Goal: Task Accomplishment & Management: Use online tool/utility

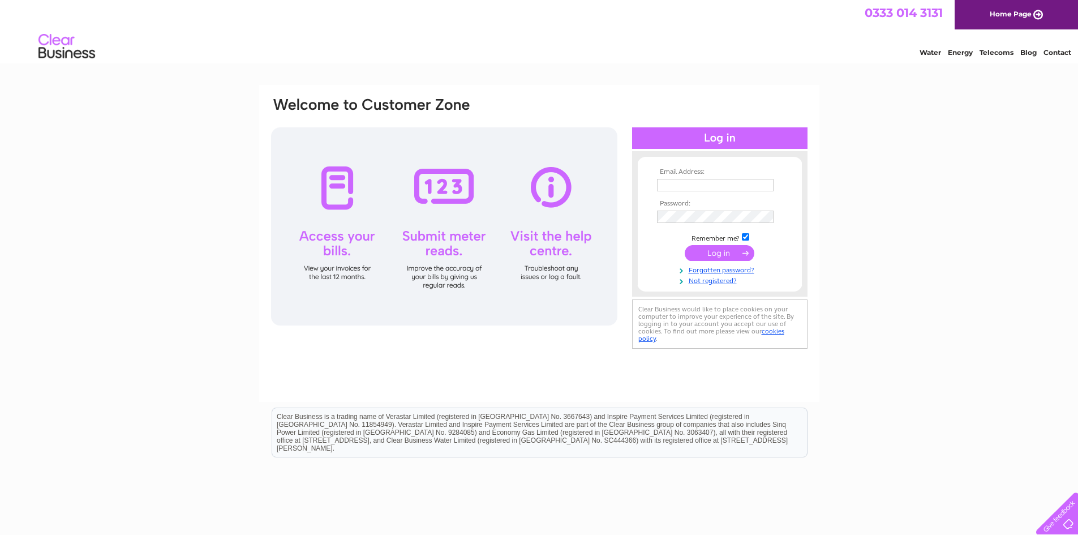
type input "info@sisonline.org"
click at [725, 255] on input "submit" at bounding box center [720, 253] width 70 height 16
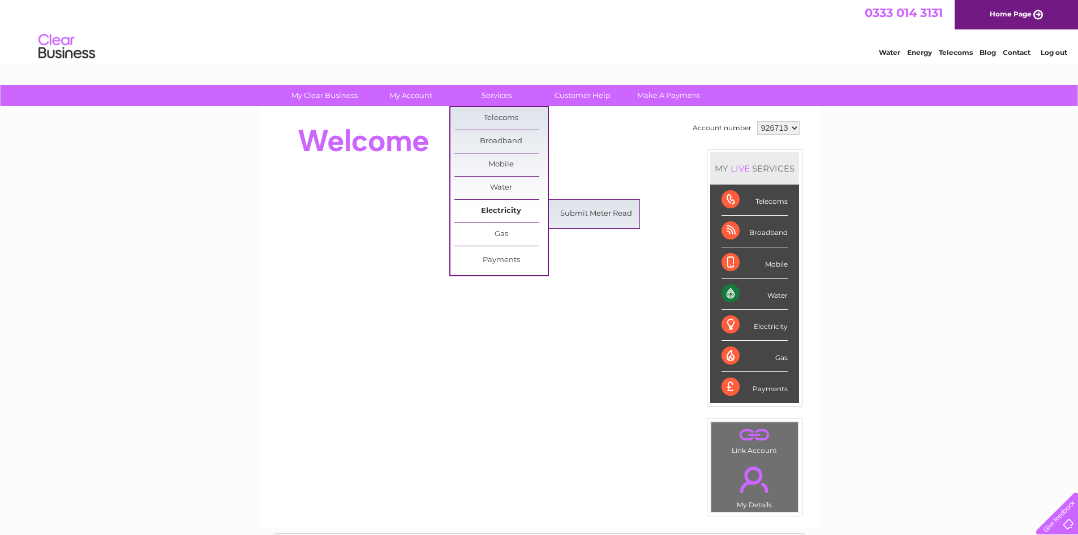
click at [507, 208] on link "Electricity" at bounding box center [501, 211] width 93 height 23
click at [573, 208] on link "Submit Meter Read" at bounding box center [596, 214] width 93 height 23
